Goal: Transaction & Acquisition: Purchase product/service

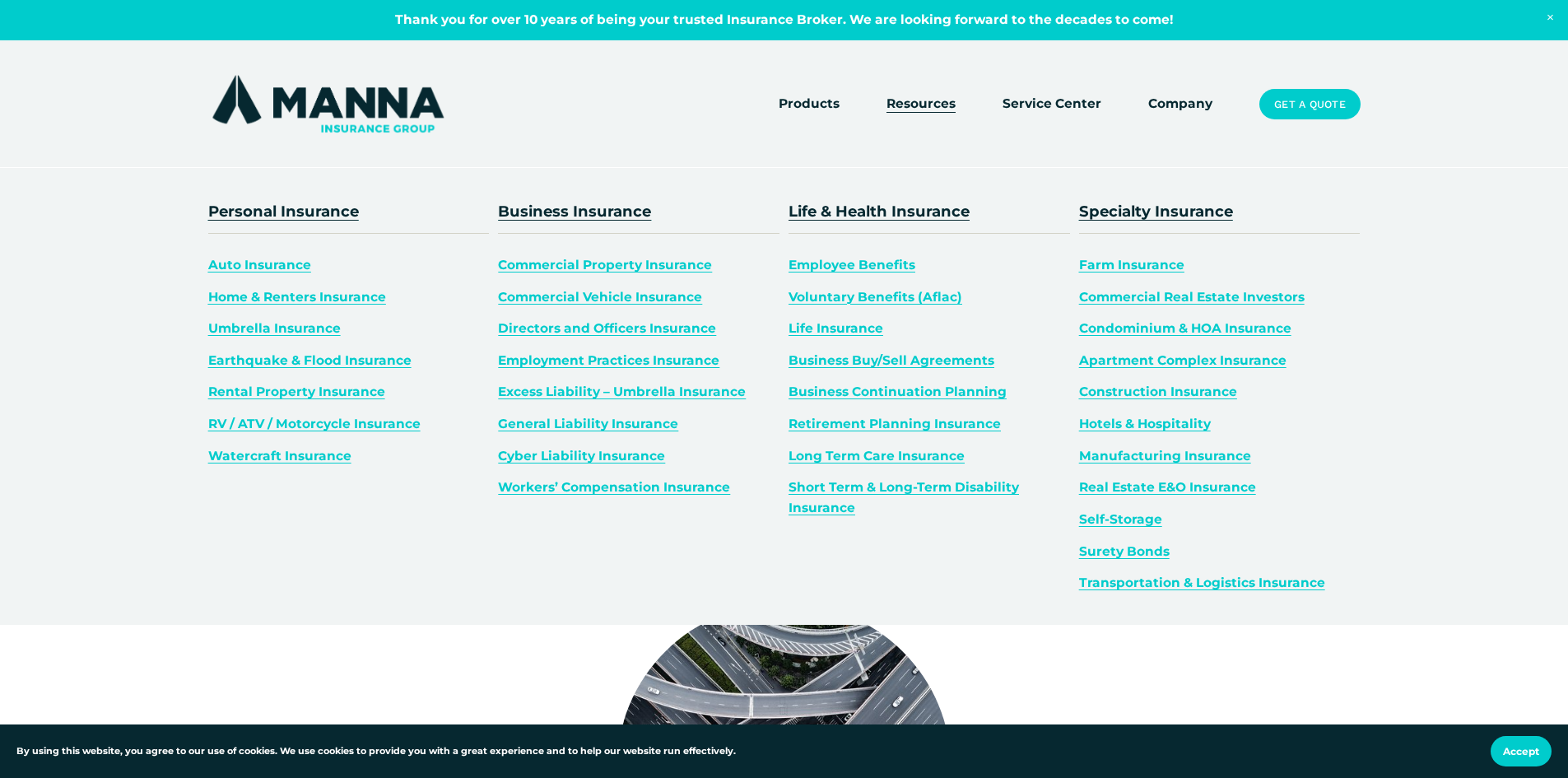
click at [809, 101] on span "Products" at bounding box center [809, 104] width 60 height 21
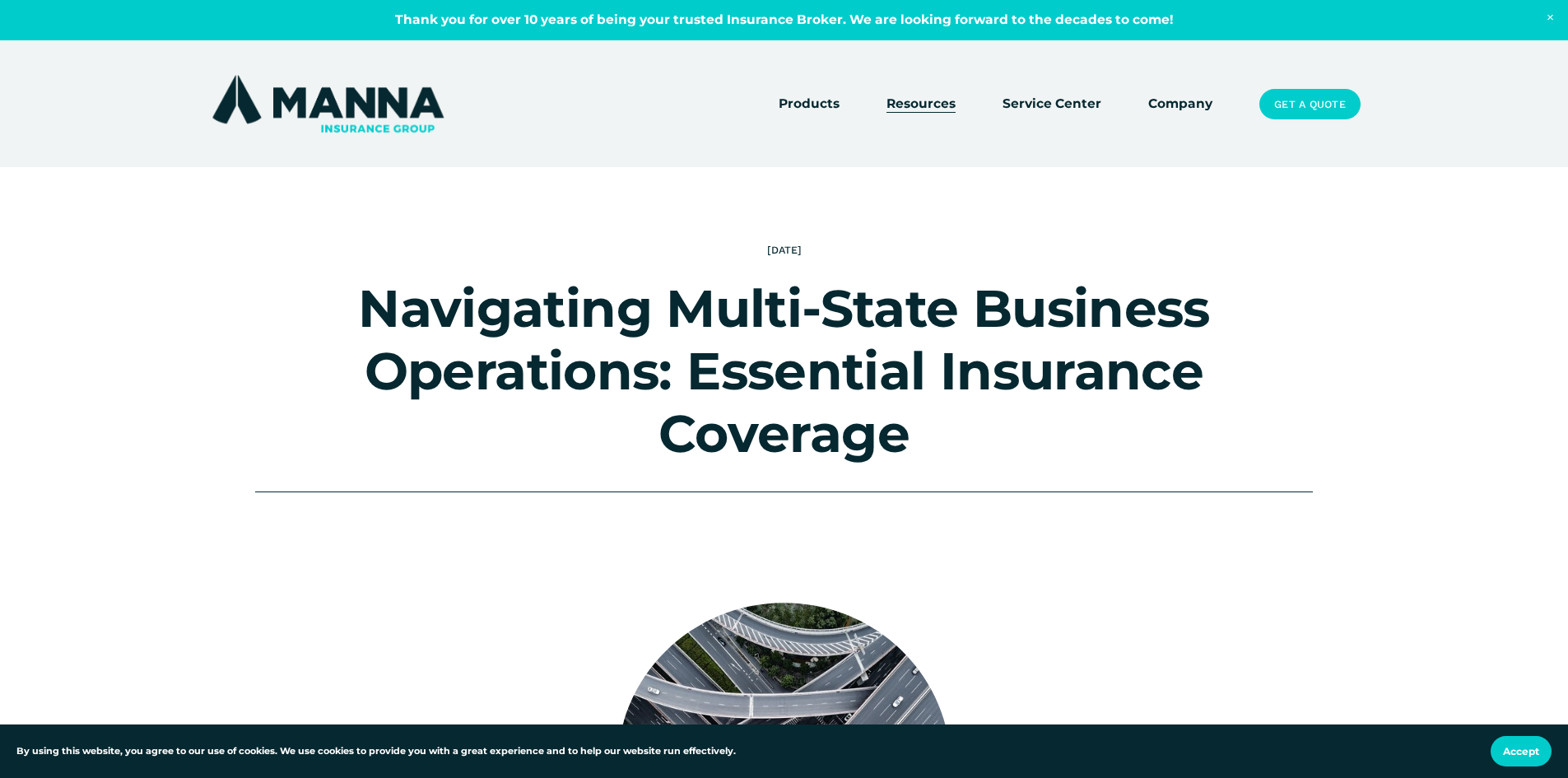
click at [1311, 98] on link "Get a Quote" at bounding box center [1309, 104] width 100 height 31
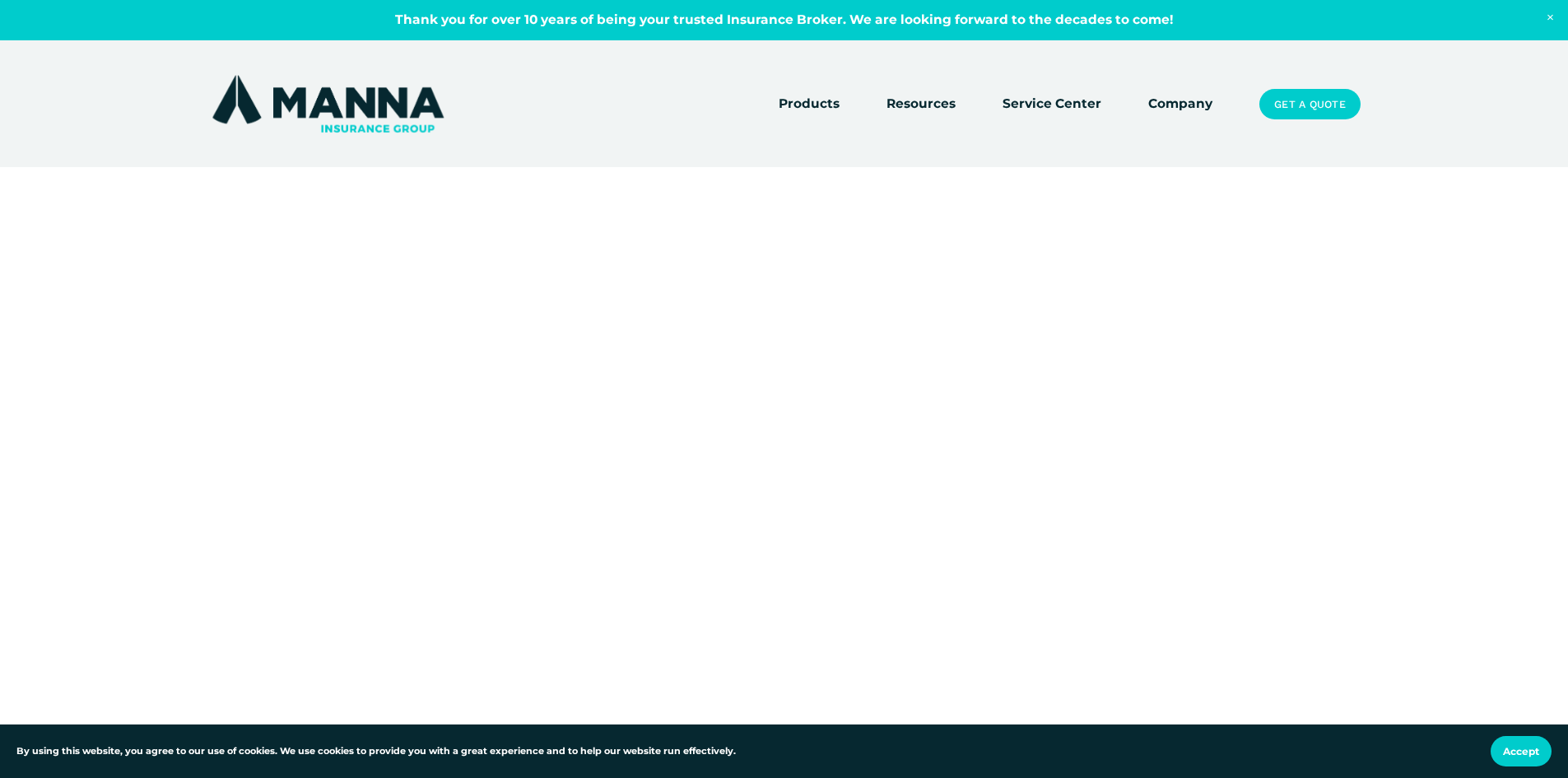
drag, startPoint x: 1566, startPoint y: 222, endPoint x: 1566, endPoint y: 283, distance: 61.0
click at [1566, 283] on div at bounding box center [784, 791] width 1568 height 1246
click at [1535, 247] on div at bounding box center [784, 791] width 1568 height 1246
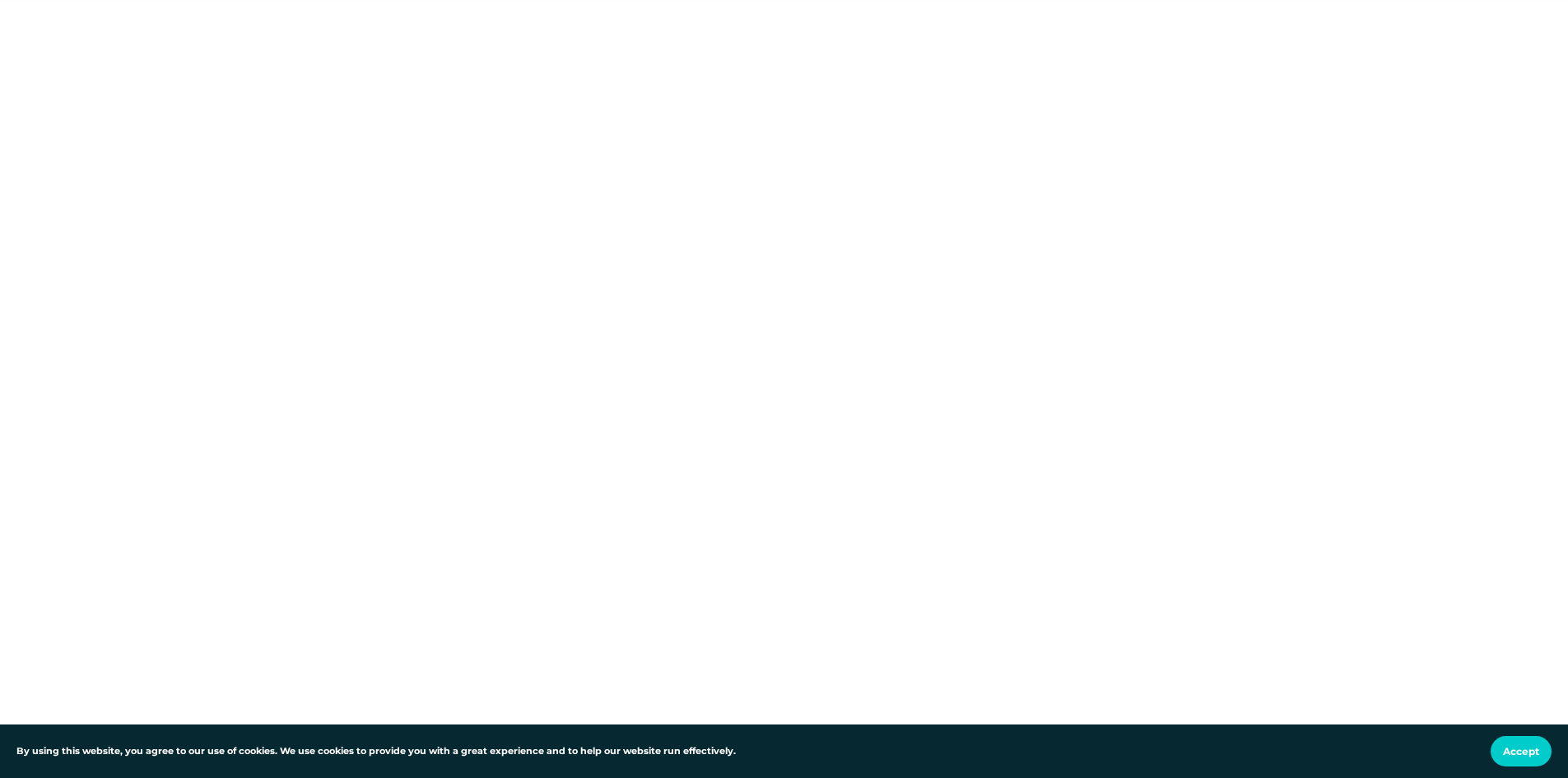
scroll to position [321, 0]
drag, startPoint x: 1565, startPoint y: 182, endPoint x: 1573, endPoint y: 188, distance: 10.0
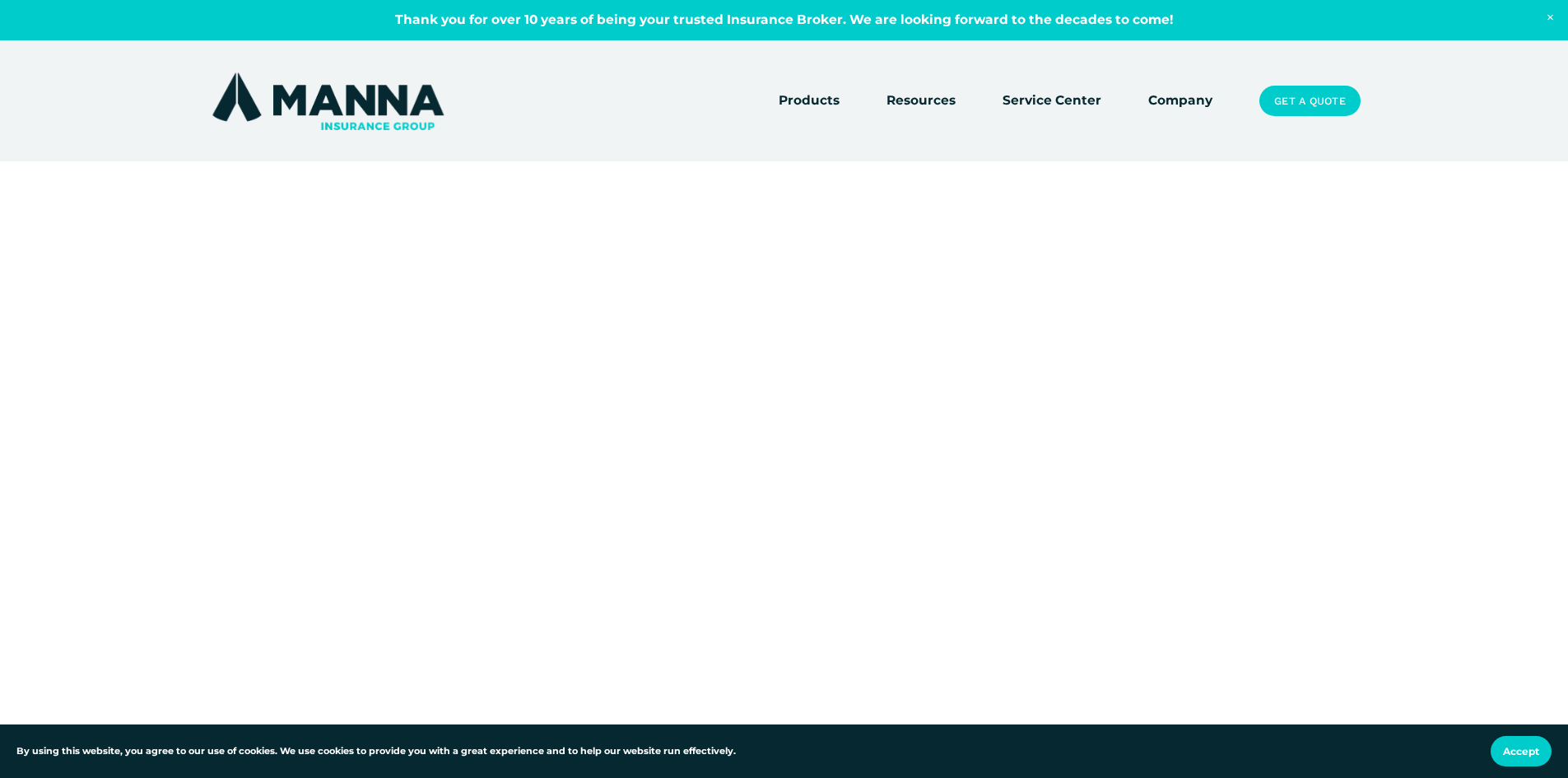
scroll to position [0, 0]
